Goal: Download file/media

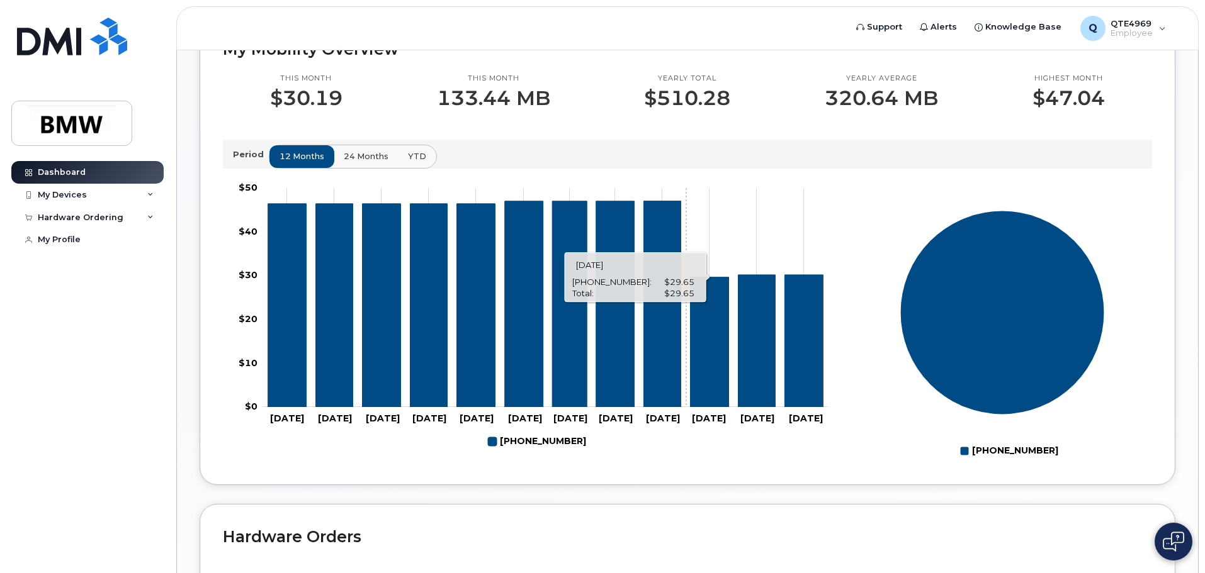
scroll to position [250, 0]
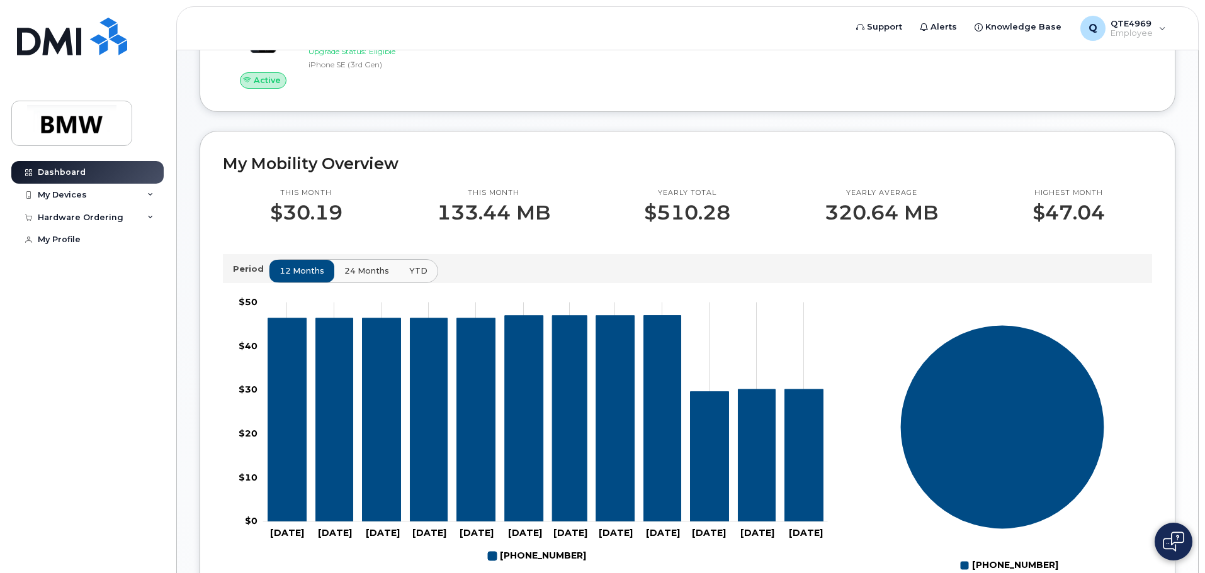
click at [351, 277] on span "24 months" at bounding box center [366, 271] width 45 height 12
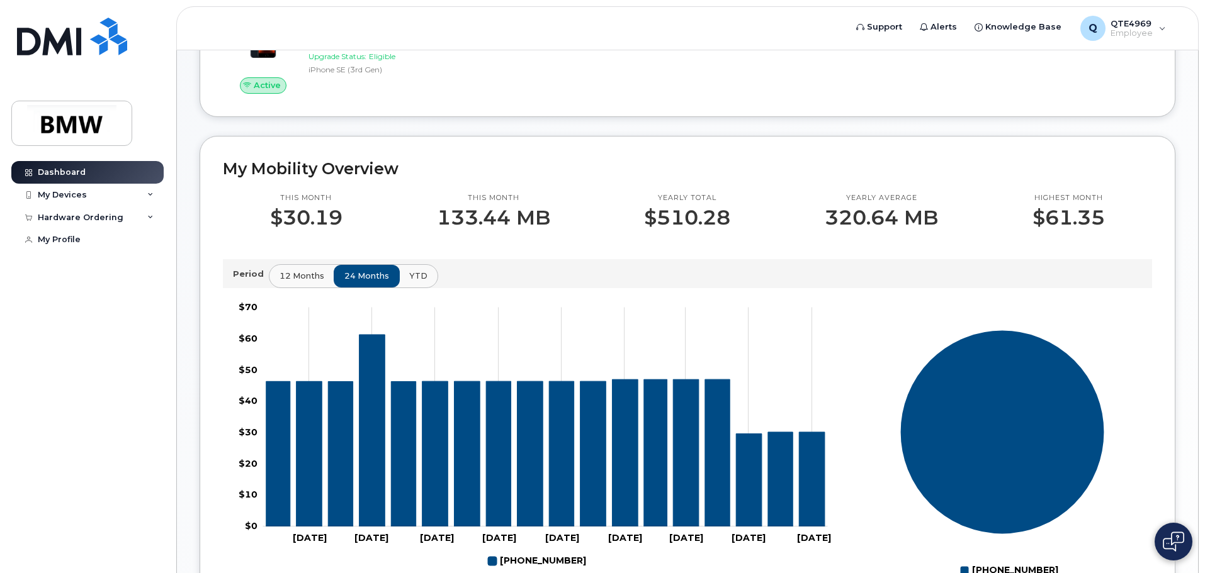
scroll to position [0, 0]
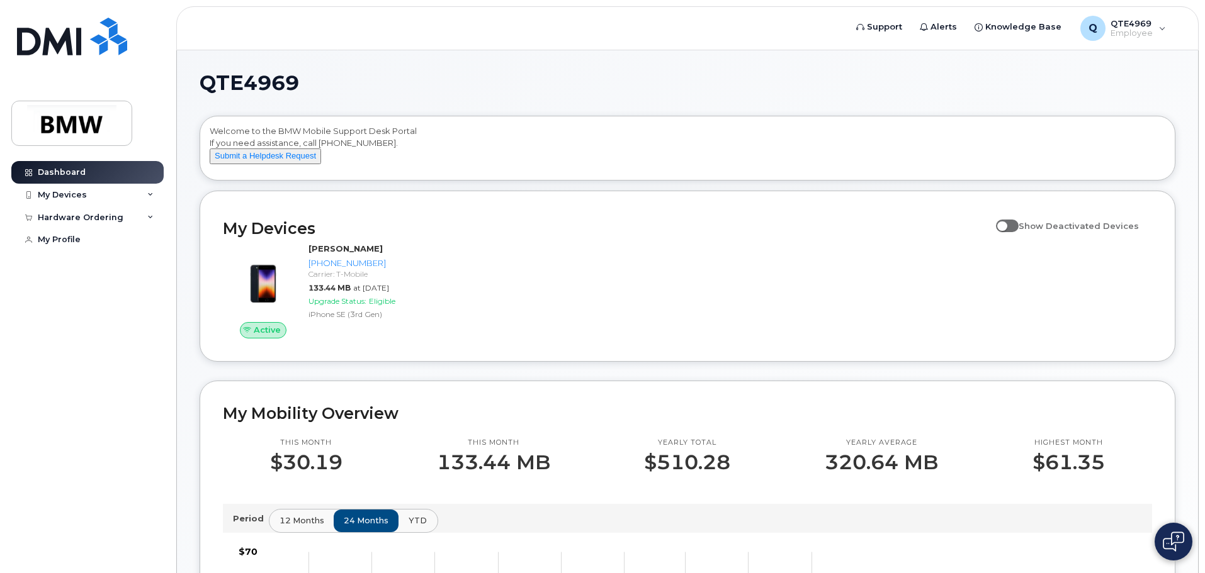
drag, startPoint x: 414, startPoint y: 531, endPoint x: 426, endPoint y: 519, distance: 16.9
click at [415, 527] on span "YTD" at bounding box center [418, 521] width 18 height 12
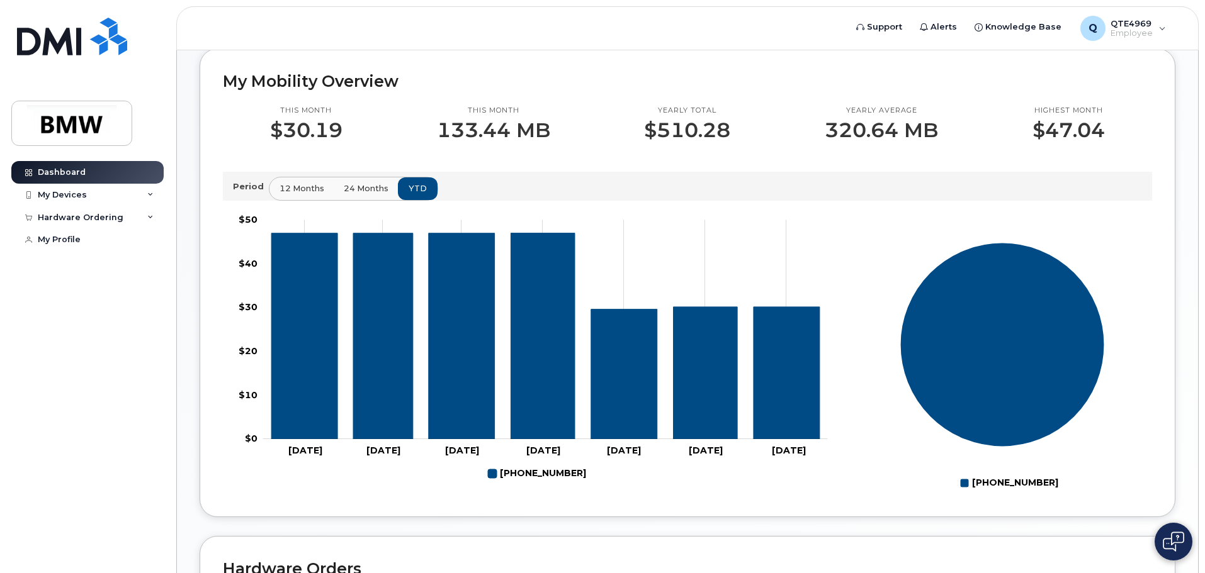
scroll to position [252, 0]
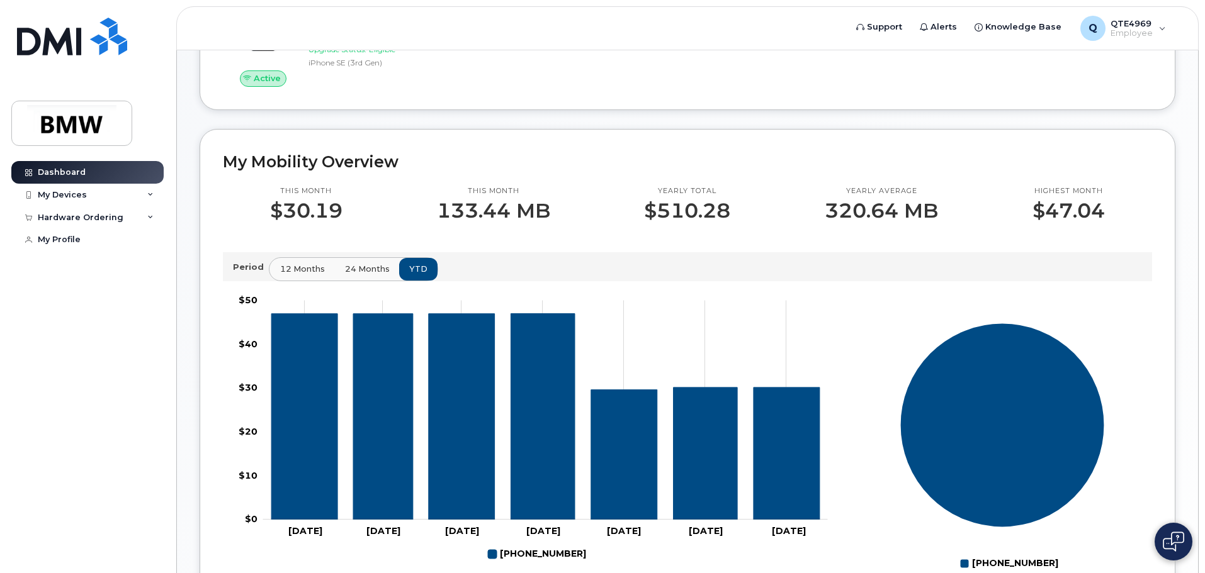
click at [293, 275] on span "12 months" at bounding box center [302, 269] width 45 height 12
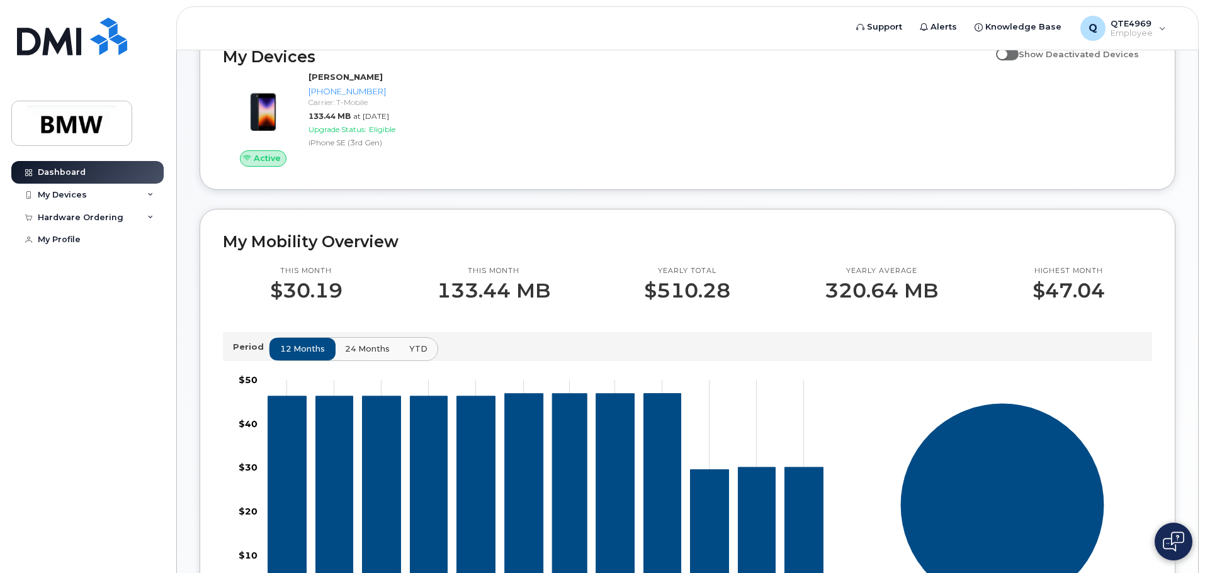
scroll to position [0, 0]
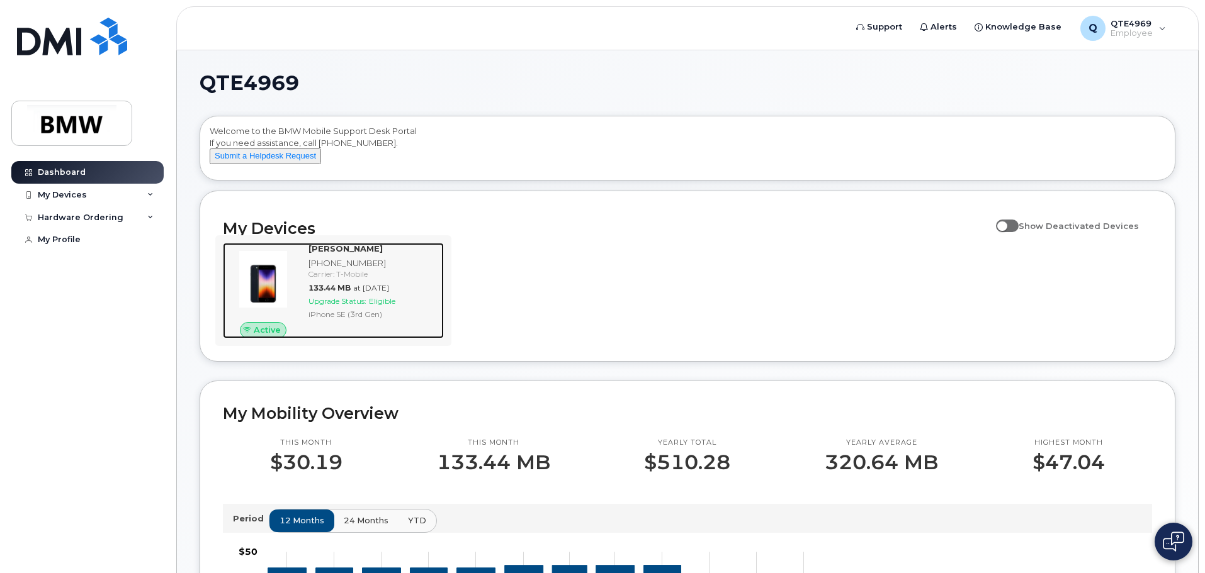
drag, startPoint x: 378, startPoint y: 305, endPoint x: 388, endPoint y: 311, distance: 11.9
click at [378, 293] on div "133.44 MB at [DATE]" at bounding box center [373, 288] width 130 height 11
